Goal: Check status: Check status

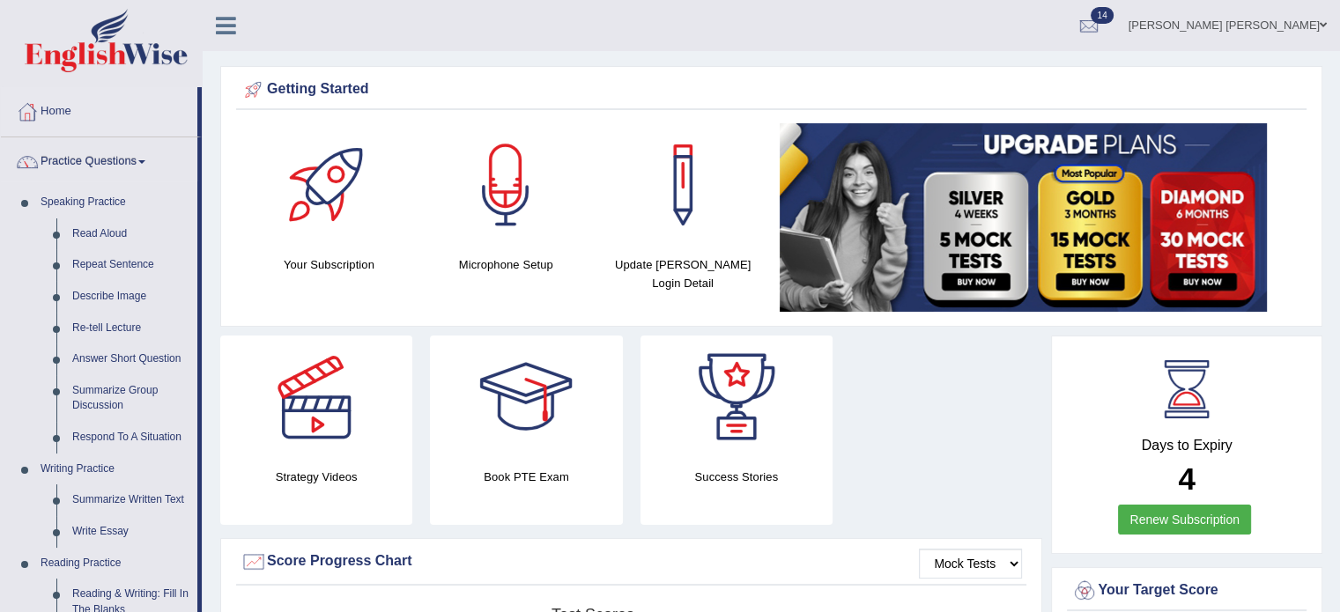
click at [130, 157] on link "Practice Questions" at bounding box center [99, 159] width 196 height 44
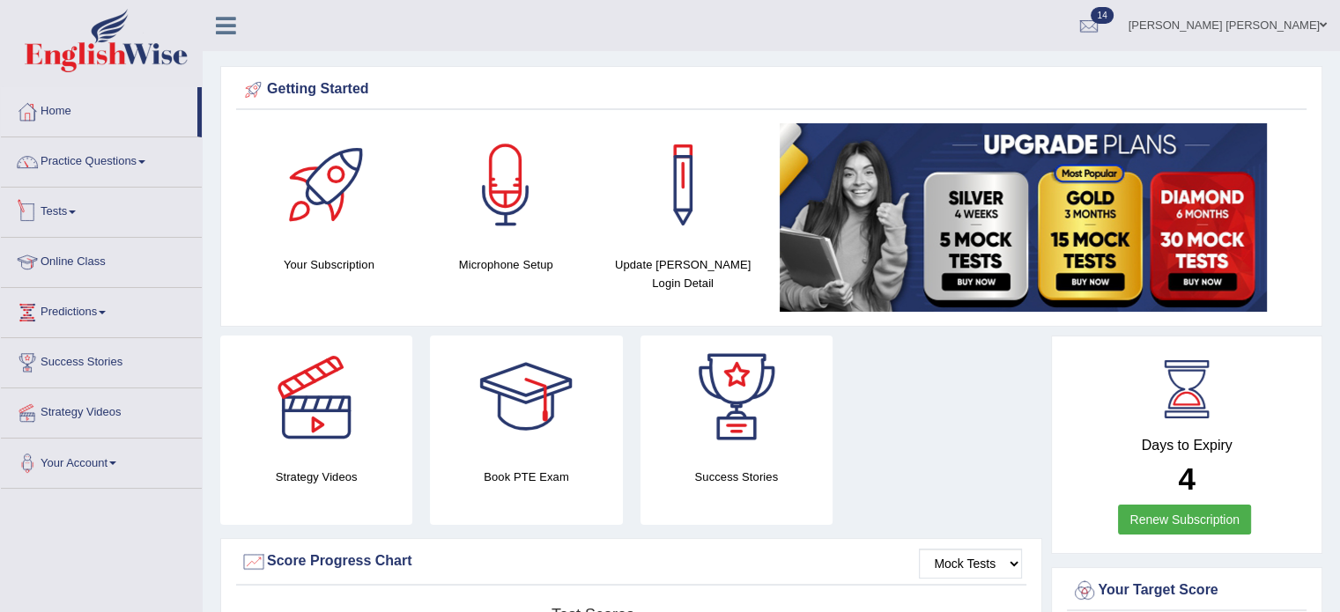
click at [74, 200] on link "Tests" at bounding box center [101, 210] width 201 height 44
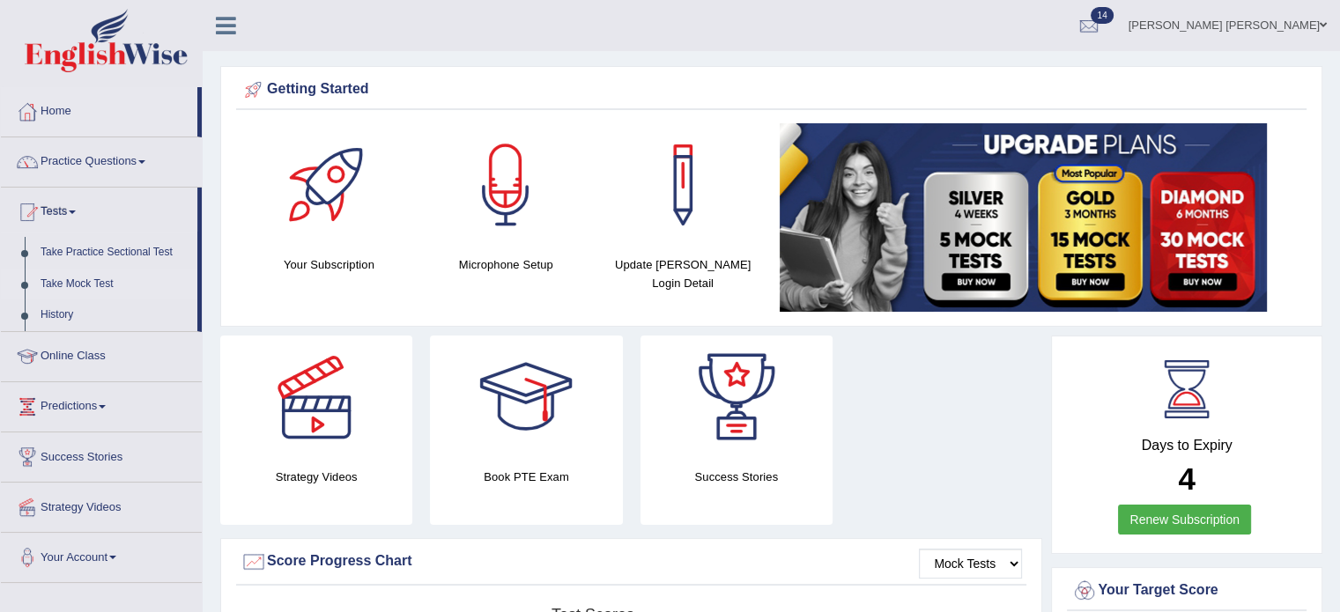
click at [77, 281] on link "Take Mock Test" at bounding box center [115, 285] width 165 height 32
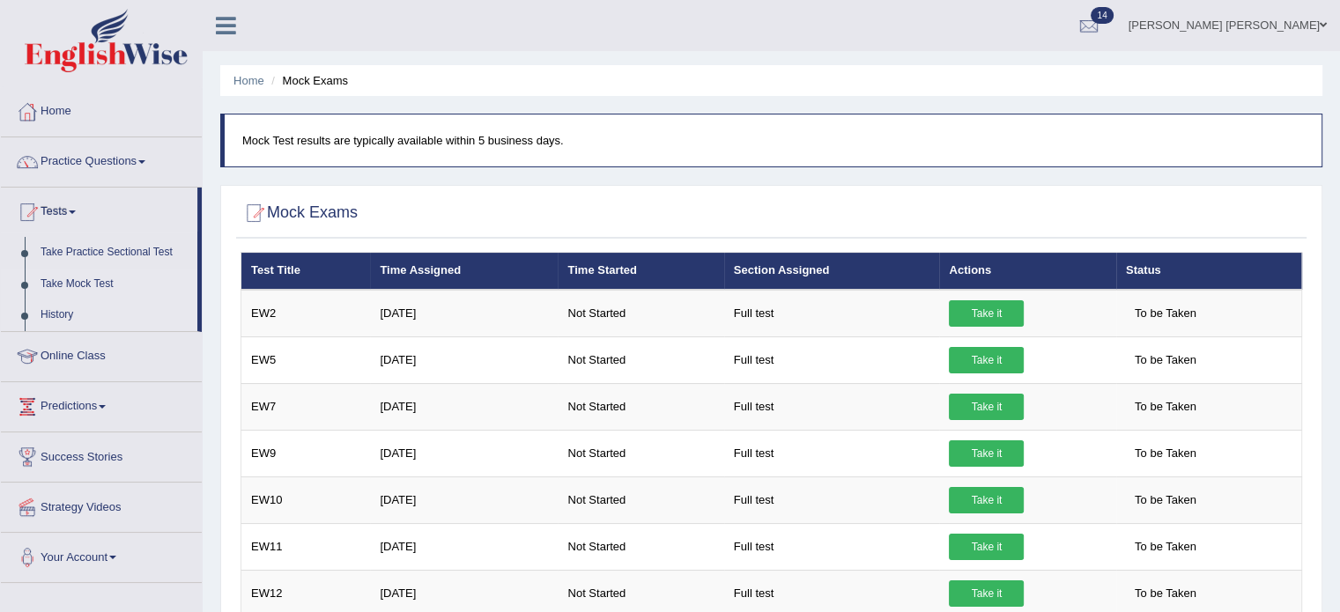
click at [66, 314] on link "History" at bounding box center [115, 315] width 165 height 32
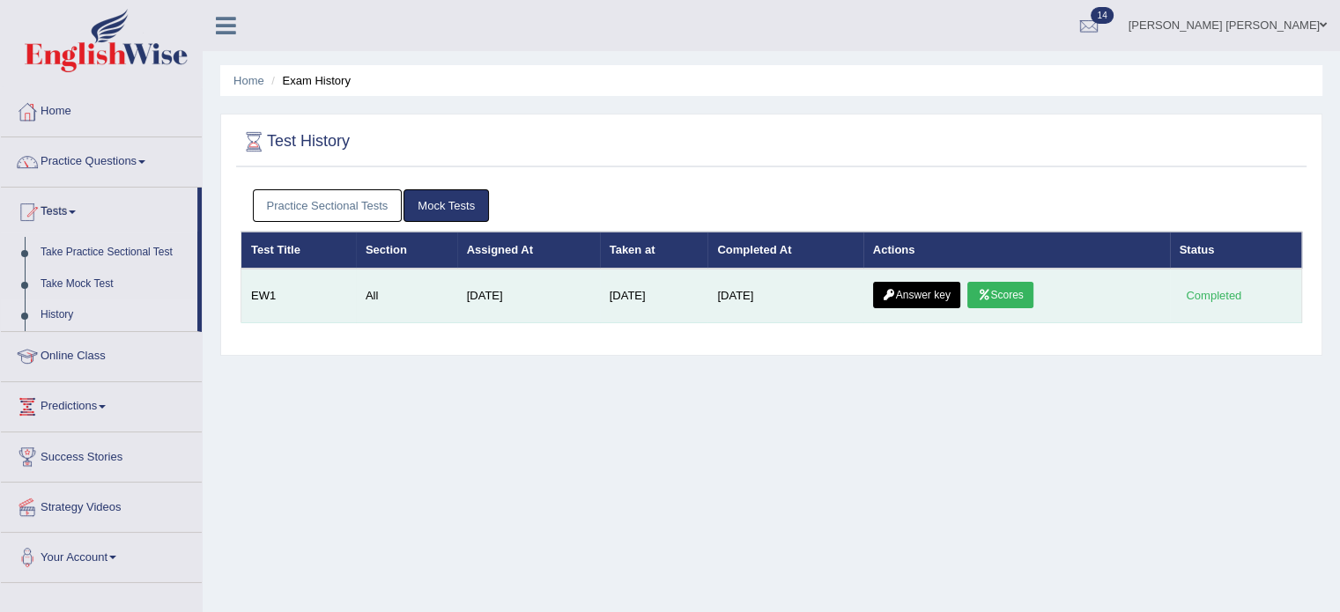
click at [1020, 292] on link "Scores" at bounding box center [999, 295] width 65 height 26
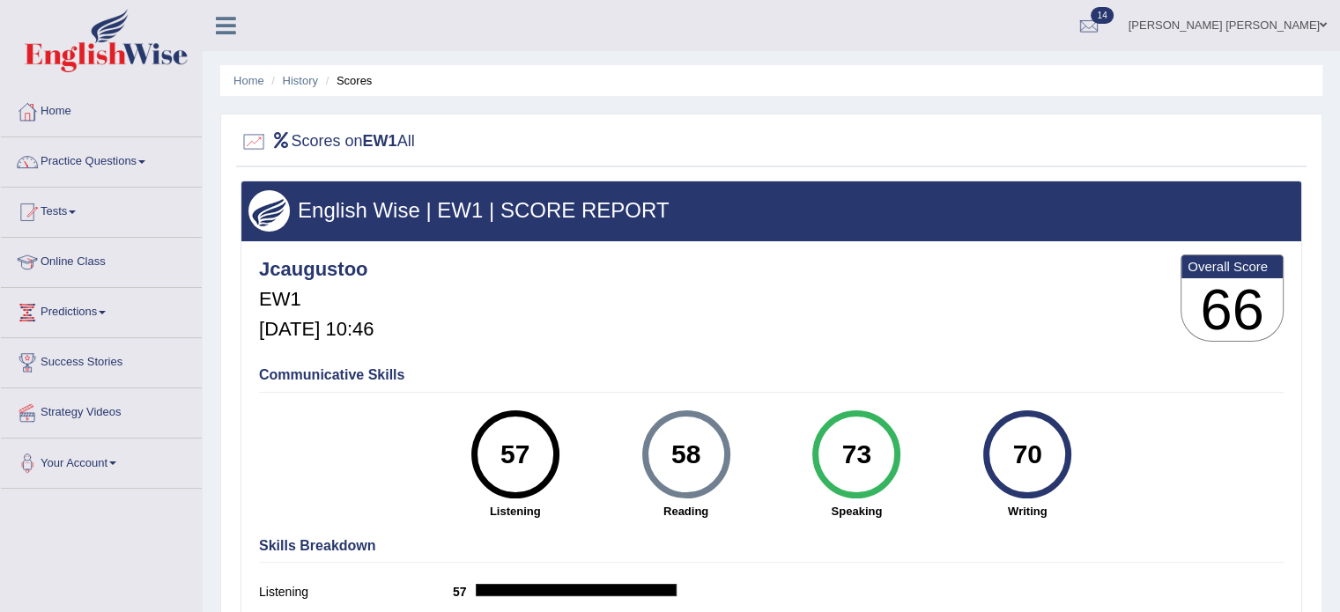
click at [293, 132] on h2 "Scores on EW1 All" at bounding box center [327, 142] width 174 height 26
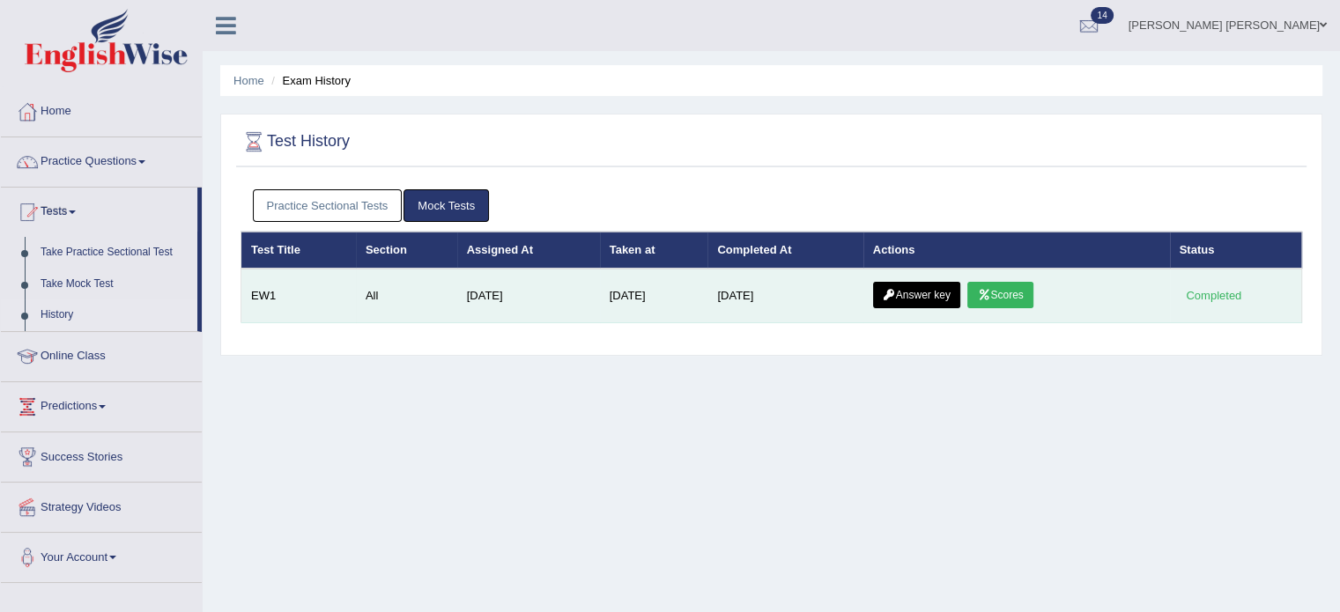
click at [925, 297] on link "Answer key" at bounding box center [916, 295] width 87 height 26
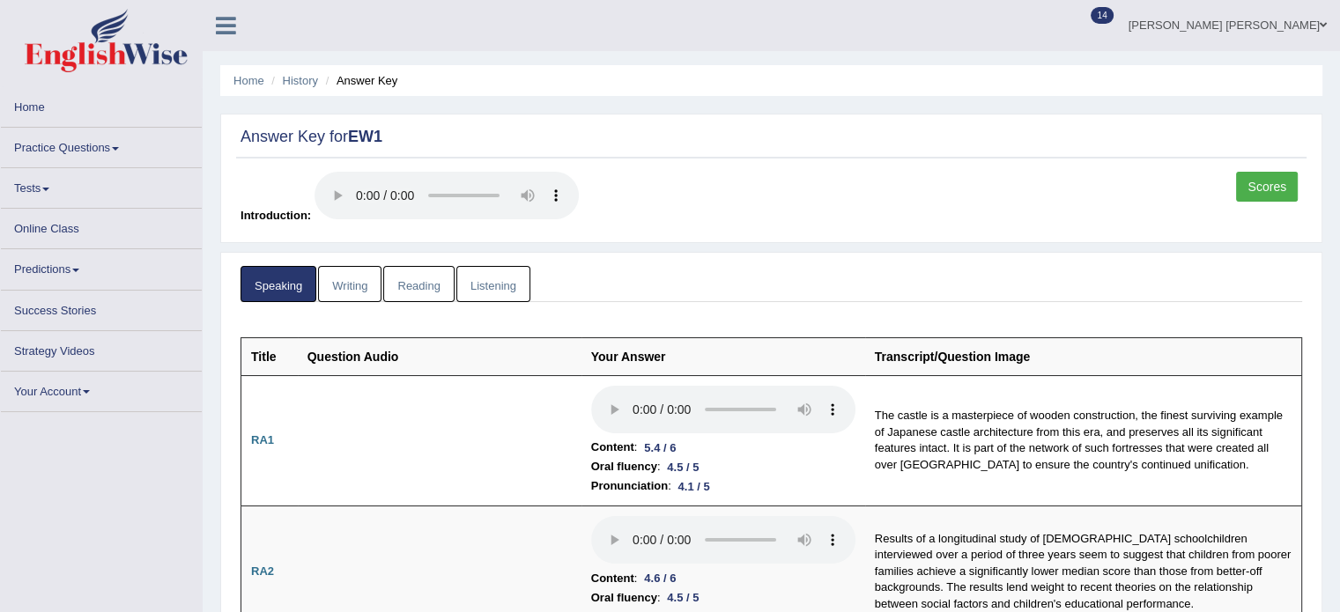
drag, startPoint x: 0, startPoint y: 0, endPoint x: 790, endPoint y: 201, distance: 815.1
click at [790, 201] on div "Scores Introduction:" at bounding box center [771, 203] width 1070 height 62
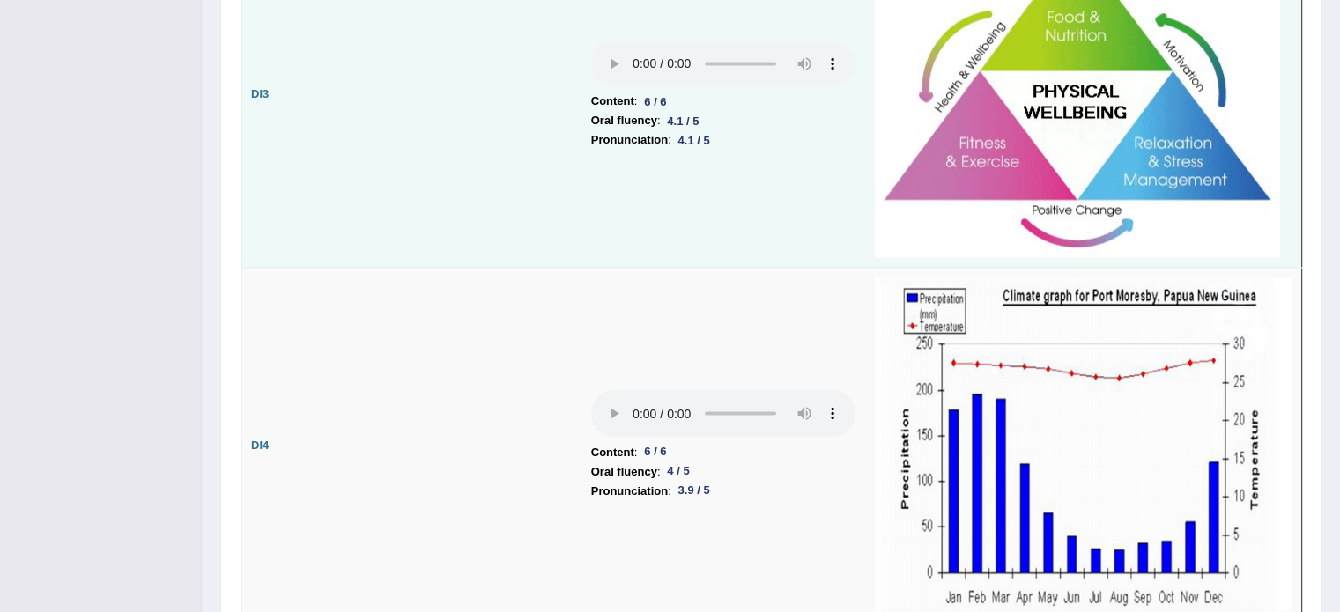
scroll to position [3170, 0]
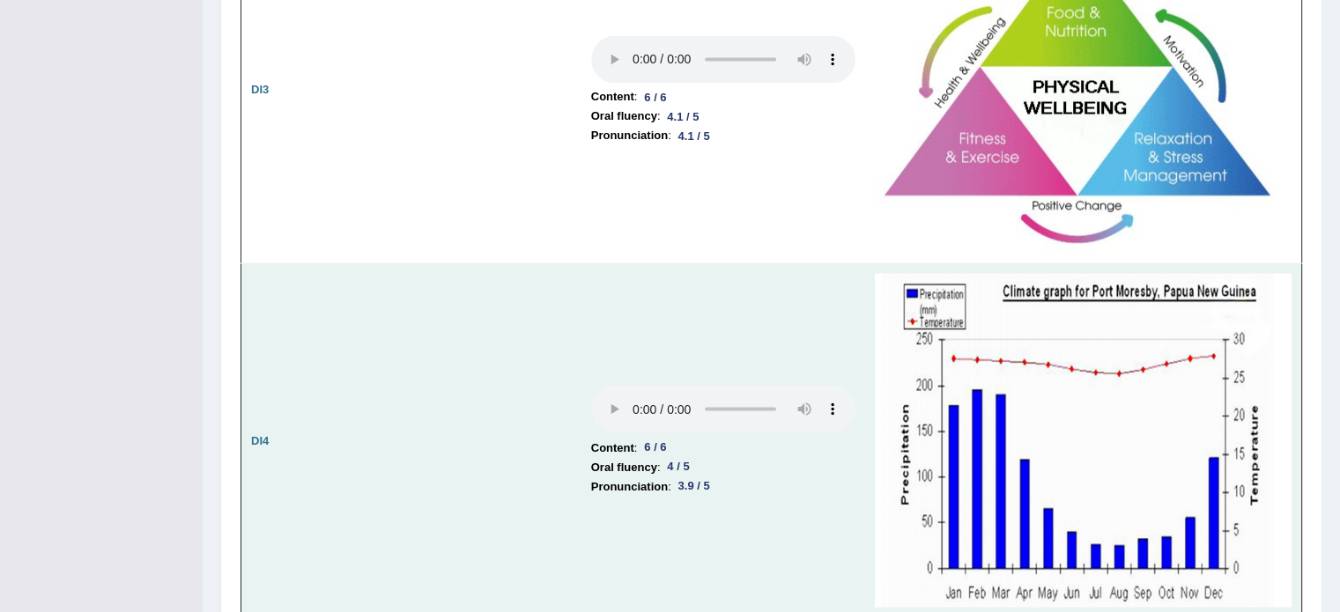
drag, startPoint x: 793, startPoint y: 414, endPoint x: 624, endPoint y: 367, distance: 175.4
click at [624, 367] on td "Content : 6 / 6 Oral fluency : 4 / 5 Pronunciation : 3.9 / 5" at bounding box center [723, 440] width 284 height 354
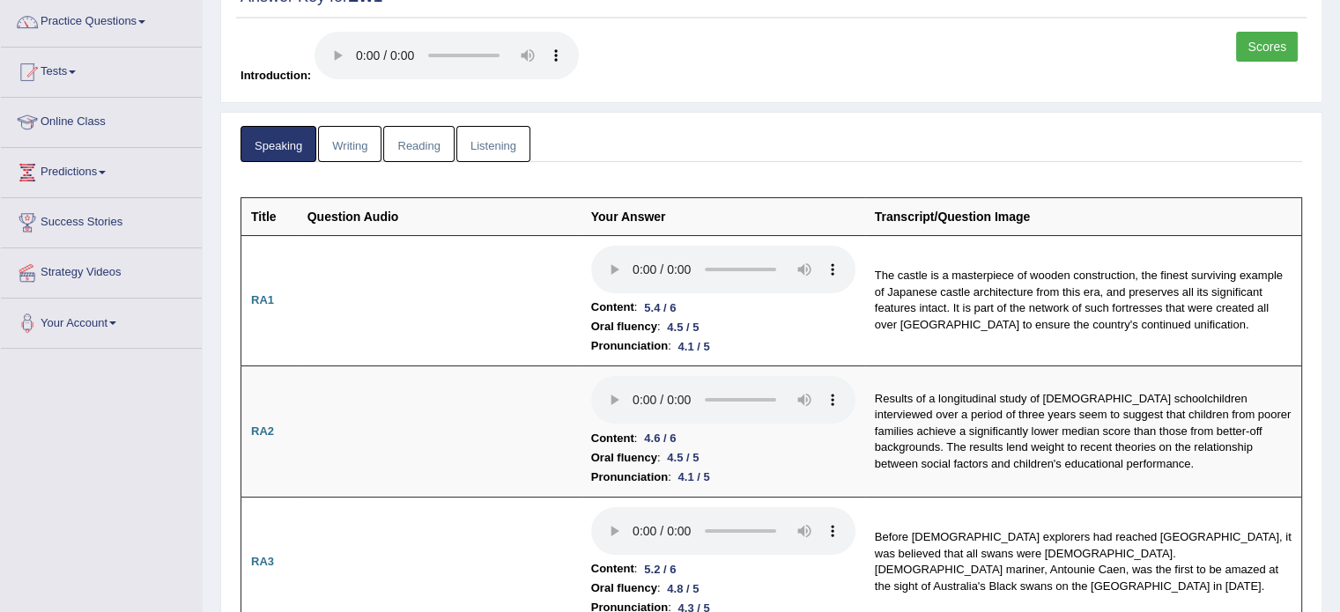
scroll to position [0, 0]
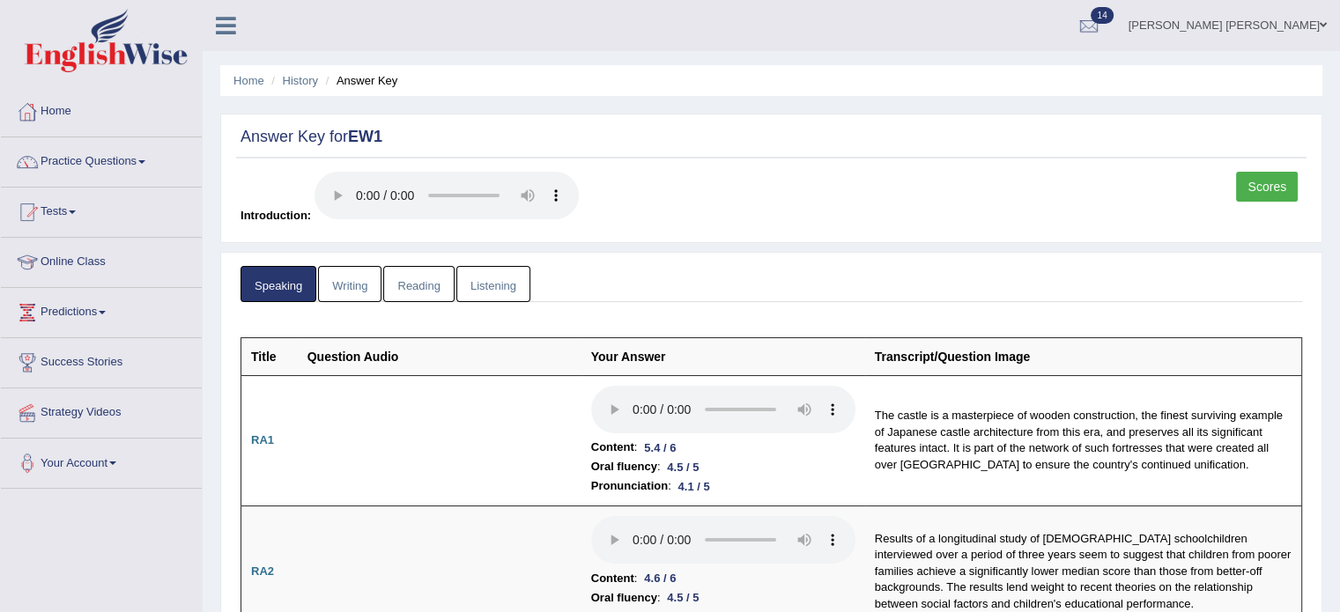
click at [361, 295] on link "Writing" at bounding box center [349, 284] width 63 height 36
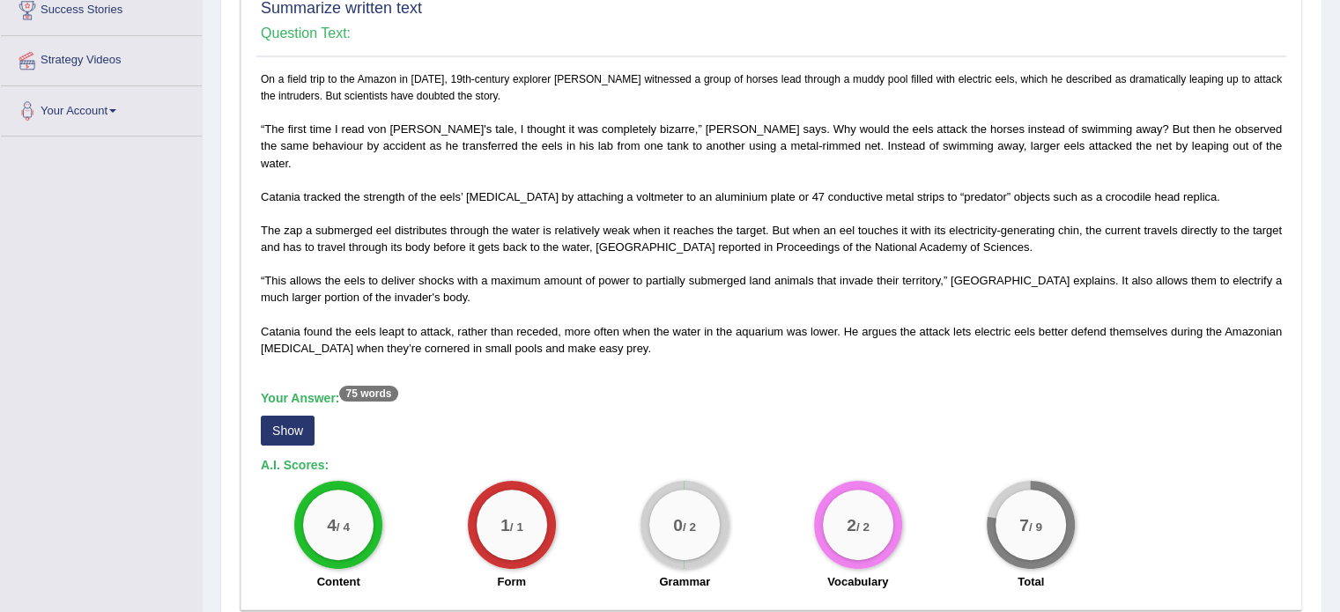
scroll to position [264, 0]
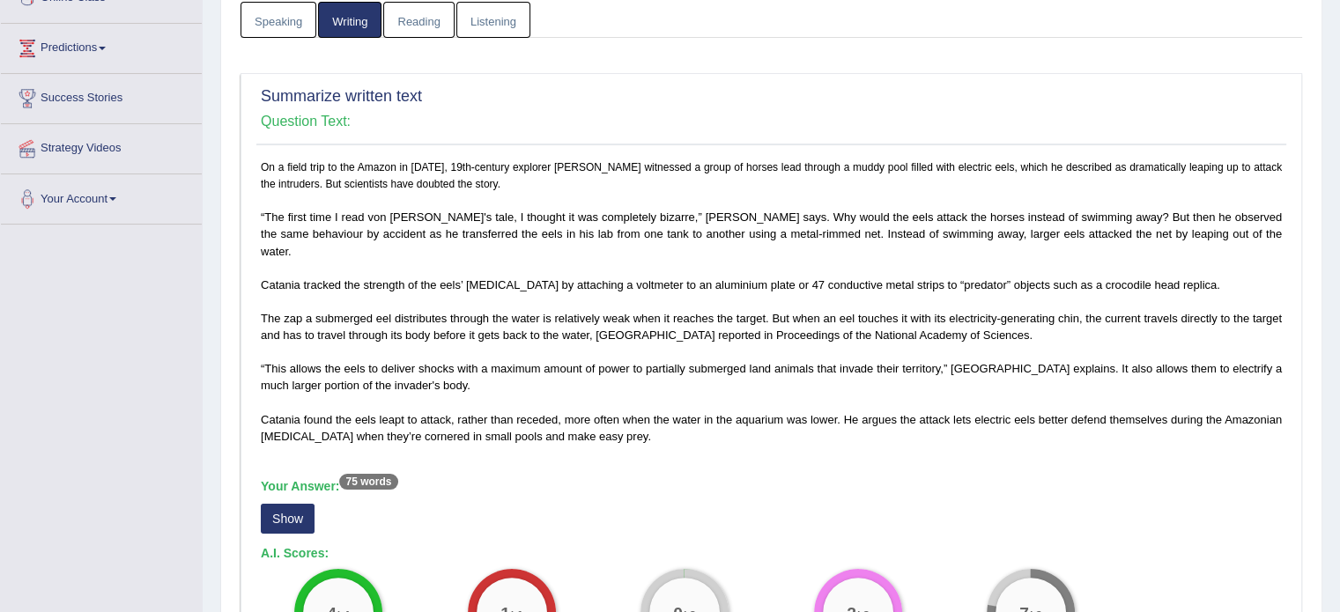
click at [290, 504] on button "Show" at bounding box center [288, 519] width 54 height 30
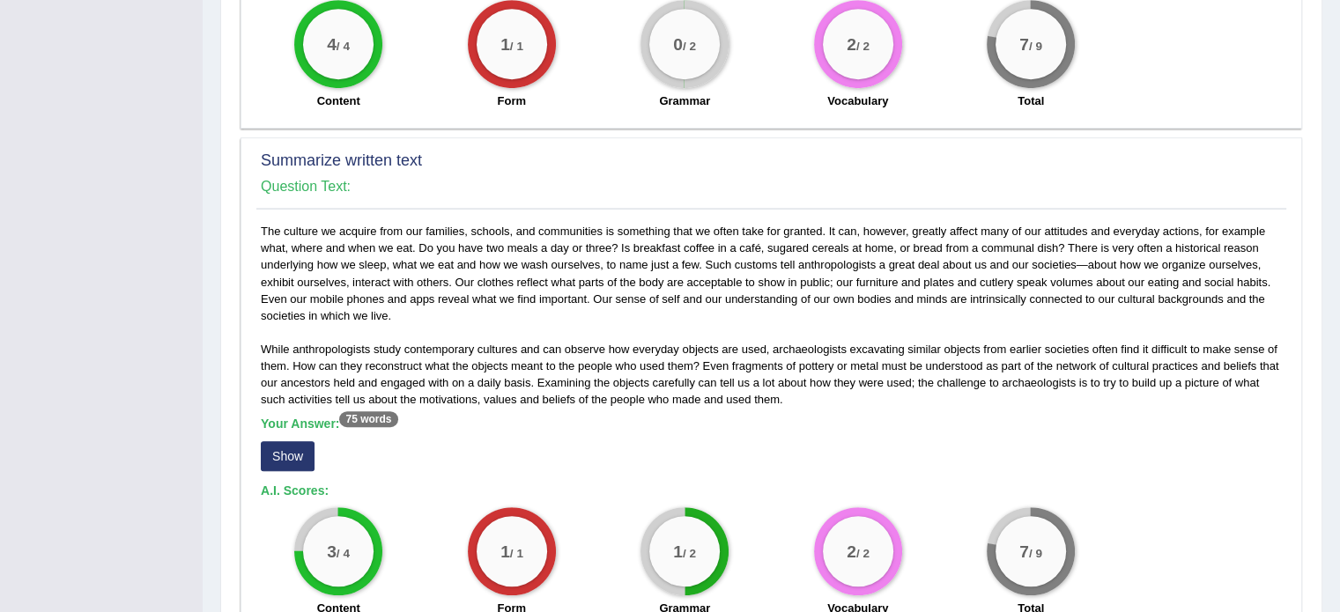
scroll to position [881, 0]
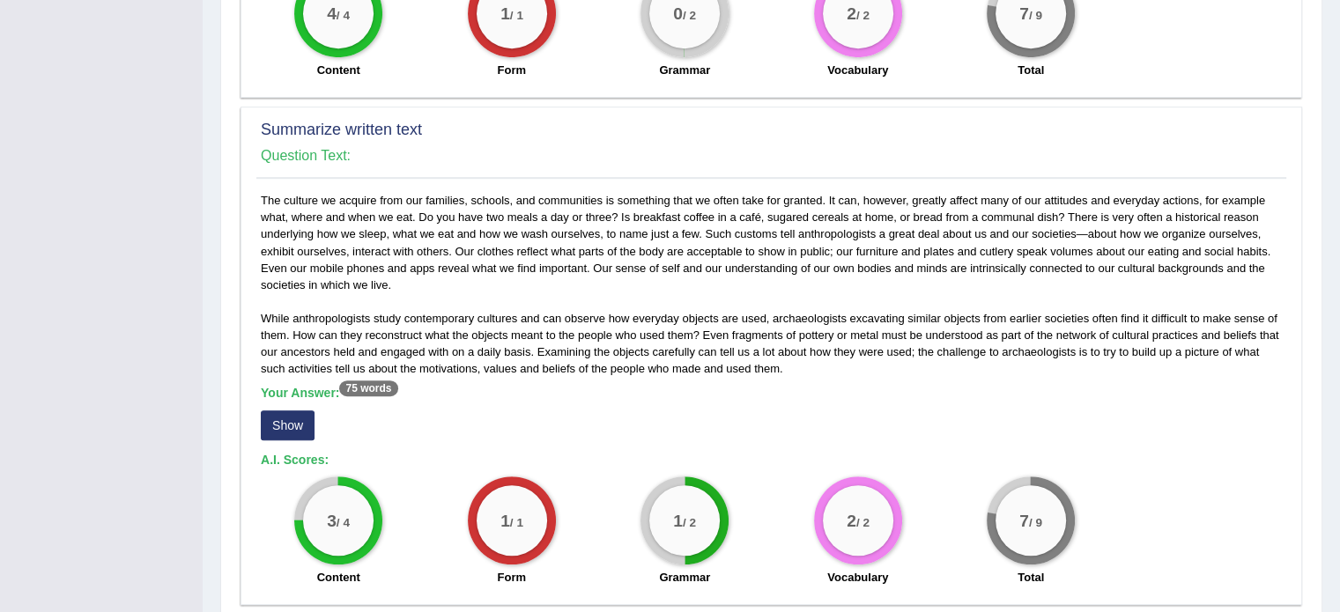
click at [294, 415] on button "Show" at bounding box center [288, 425] width 54 height 30
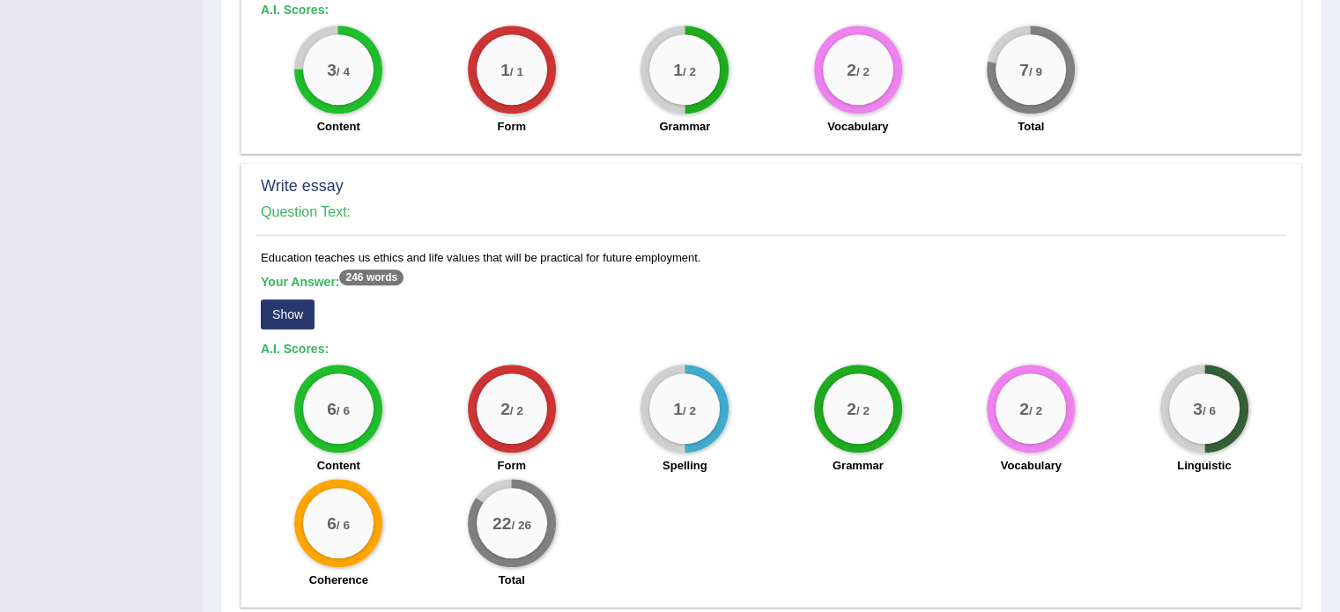
scroll to position [1317, 0]
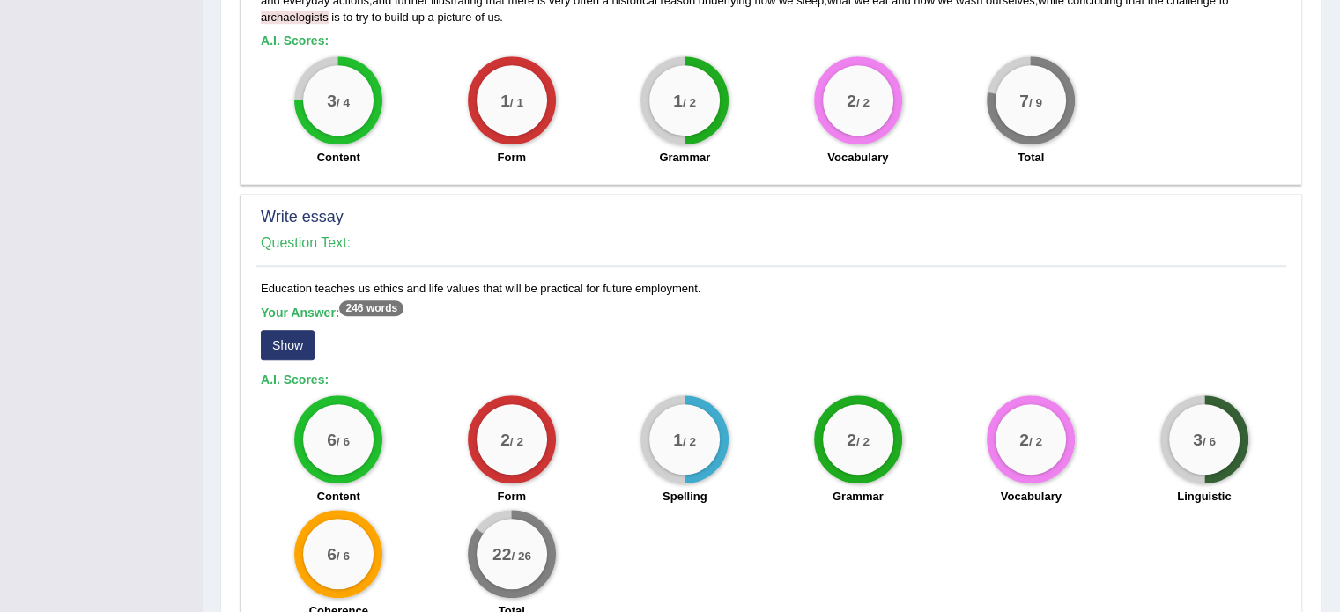
click at [261, 330] on button "Show" at bounding box center [288, 345] width 54 height 30
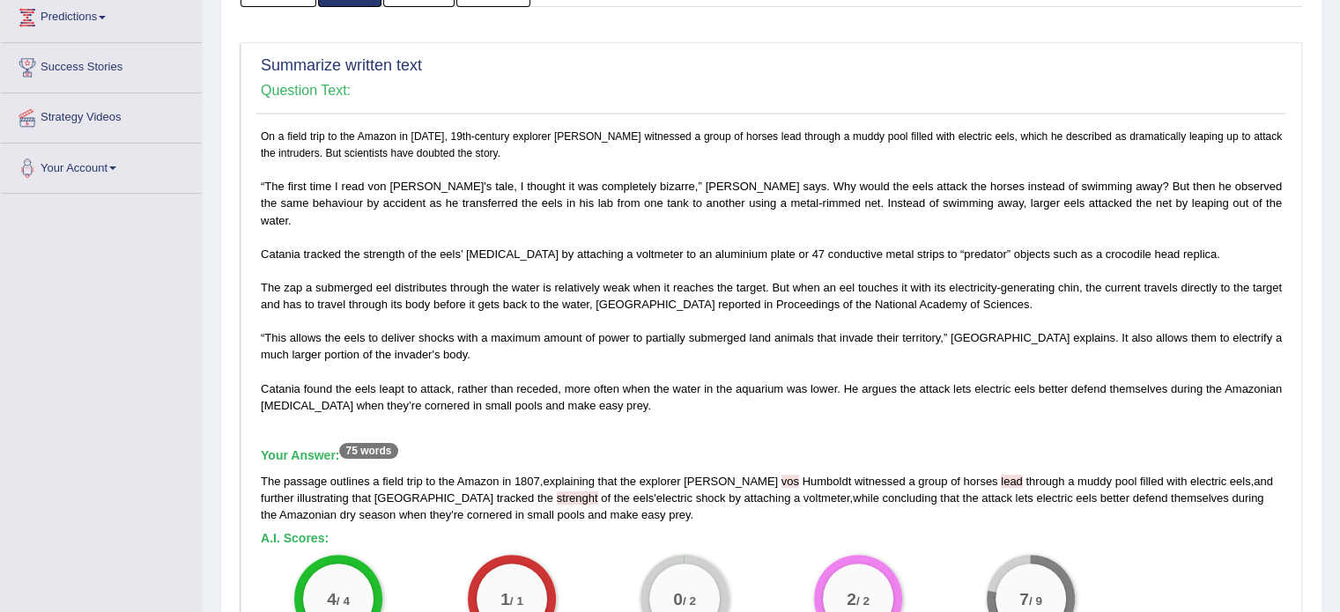
scroll to position [84, 0]
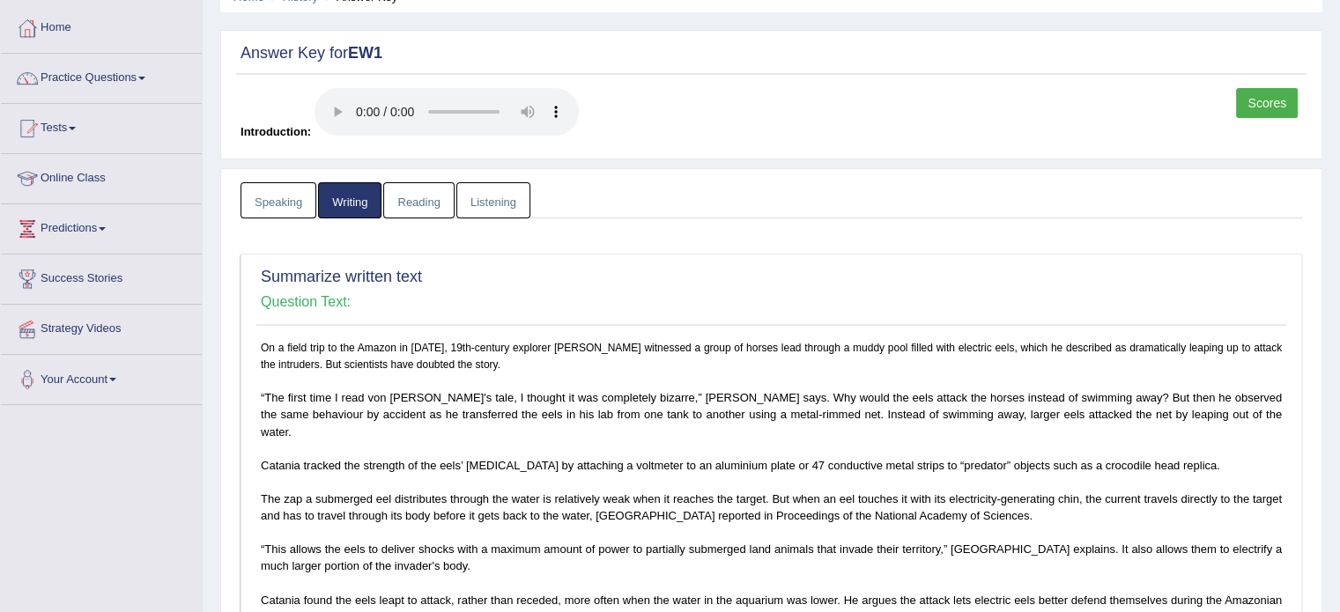
click at [409, 207] on link "Reading" at bounding box center [418, 200] width 70 height 36
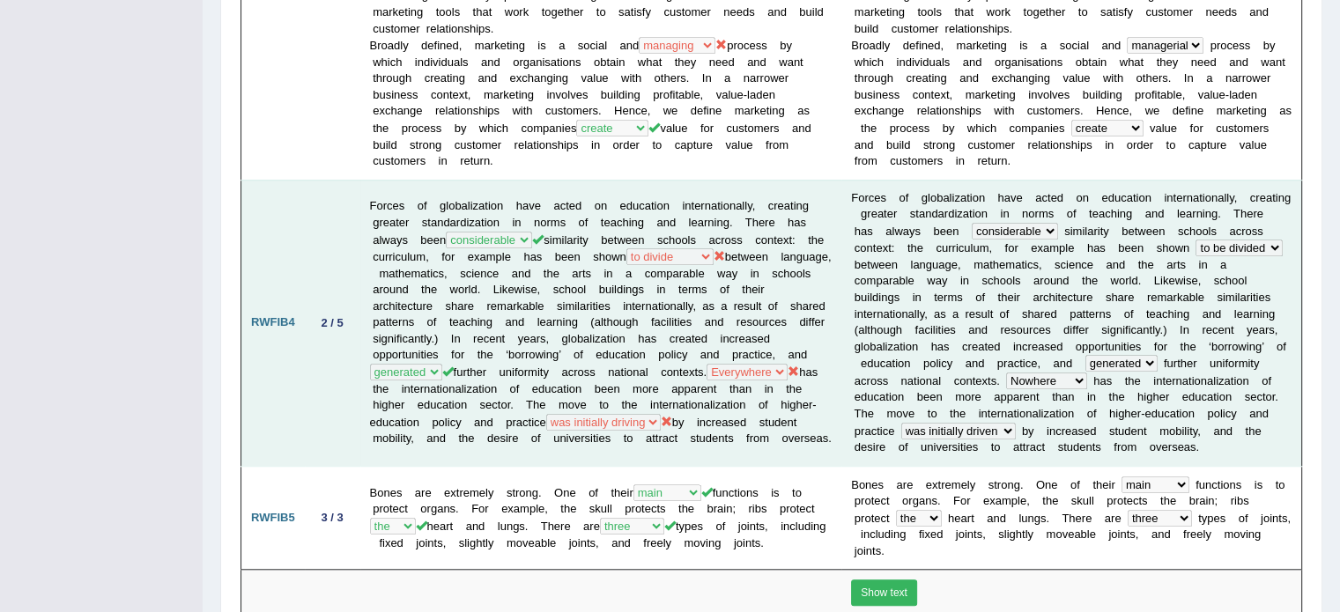
scroll to position [1493, 0]
